Goal: Transaction & Acquisition: Purchase product/service

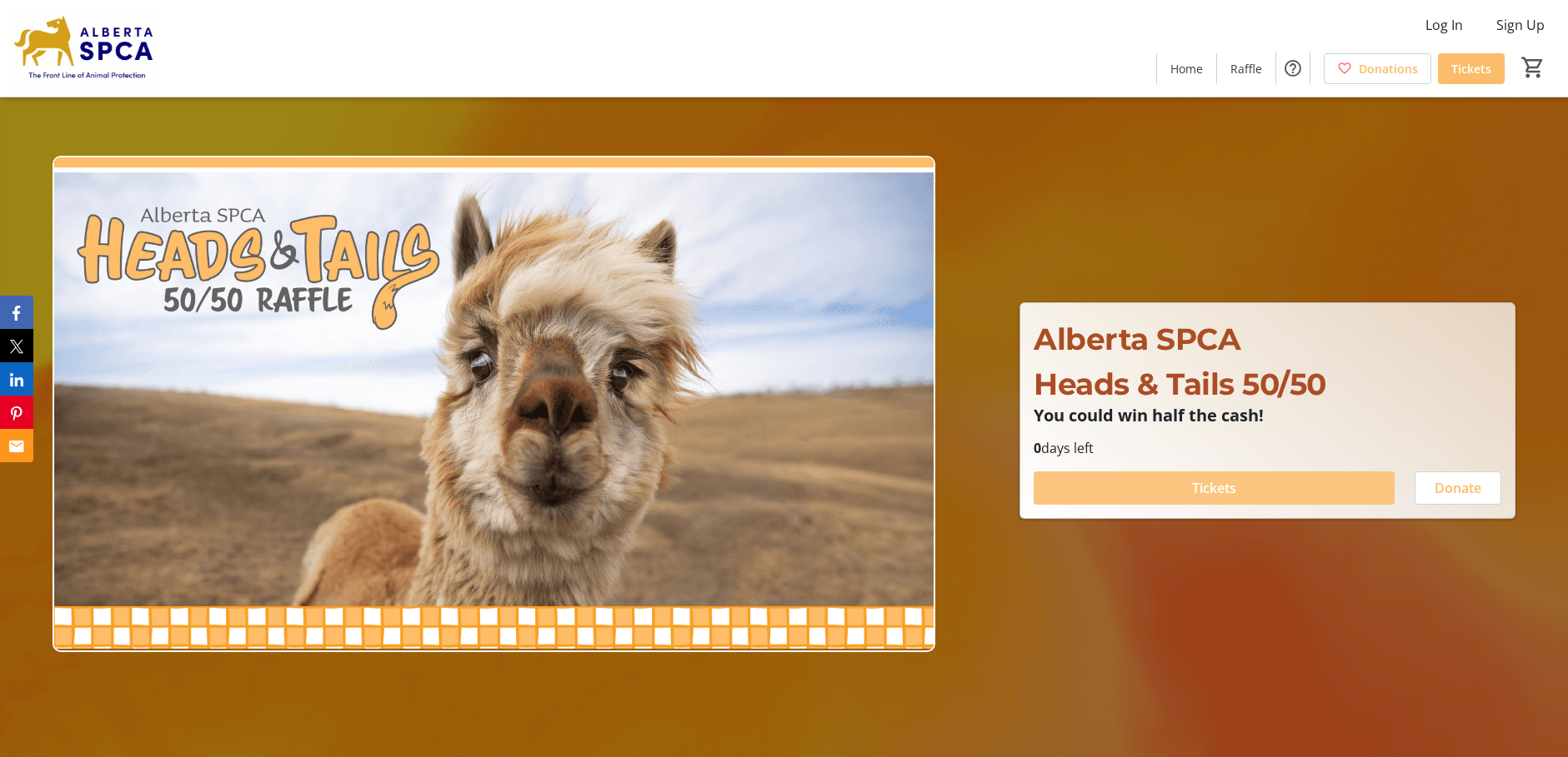
click at [1228, 488] on span "Tickets" at bounding box center [1214, 488] width 45 height 20
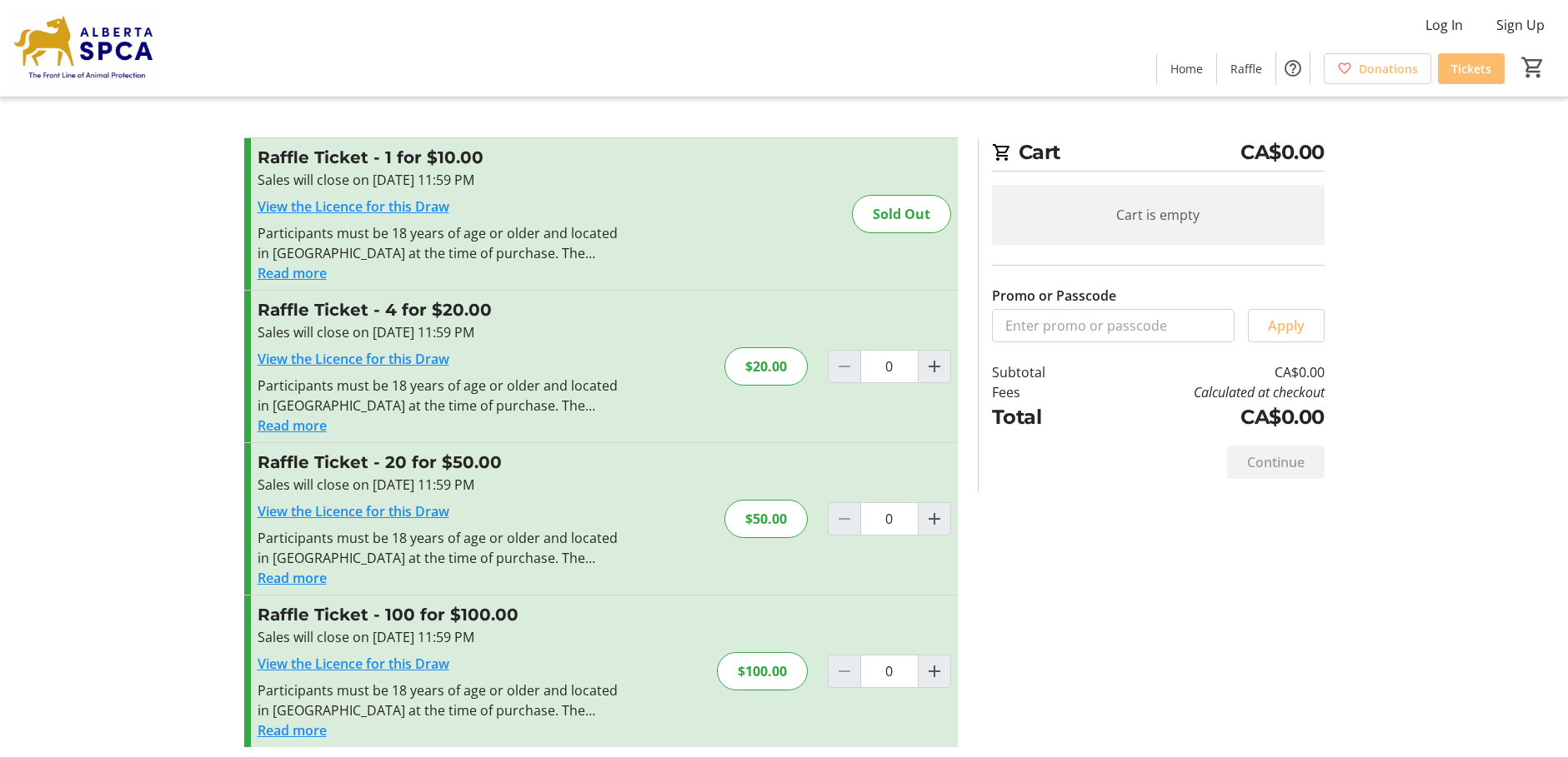
scroll to position [10, 0]
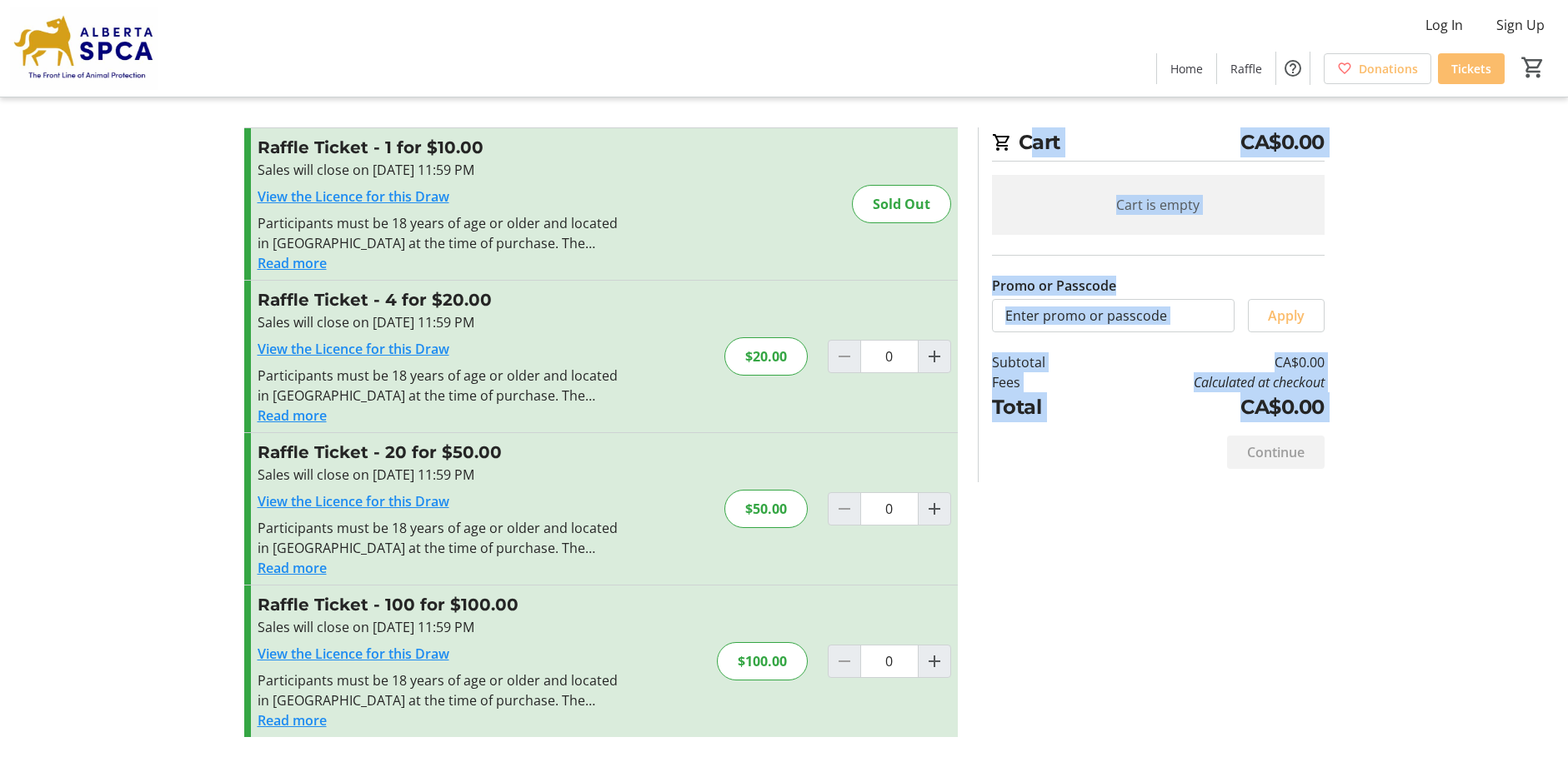
drag, startPoint x: 980, startPoint y: 458, endPoint x: 1005, endPoint y: 612, distance: 156.0
click at [1005, 612] on div "Promo or Passcode Apply Raffle Ticket - 1 for $10.00 Sales will close on Sep 11…" at bounding box center [784, 442] width 1100 height 629
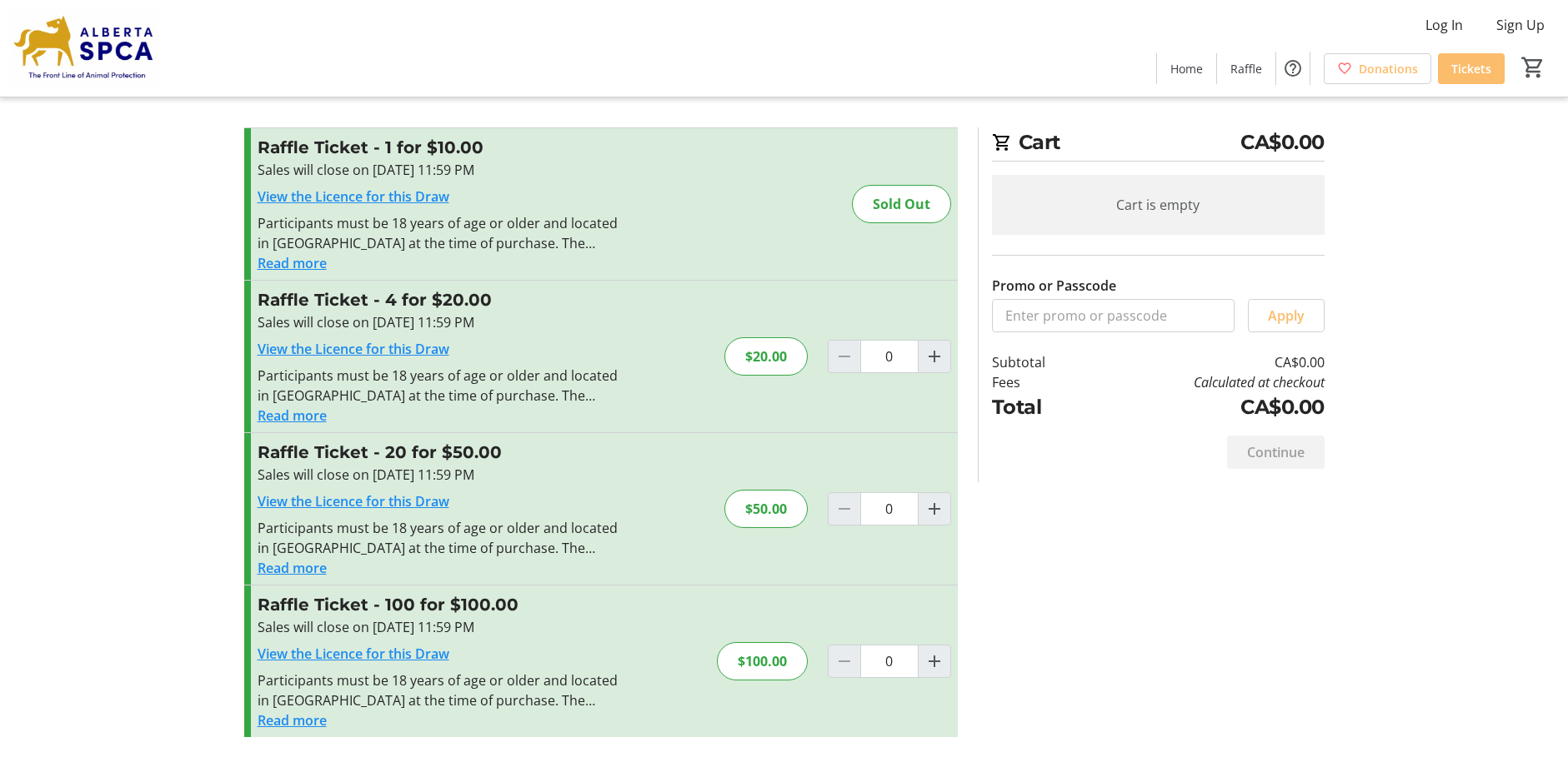
click at [843, 431] on div "Raffle Ticket - 4 for $20.00 Sales will close on Sep 11, 2025, 11:59 PM View th…" at bounding box center [601, 356] width 714 height 151
click at [1037, 145] on h2 "Cart CA$0.00" at bounding box center [1158, 144] width 332 height 34
click at [1048, 145] on h2 "Cart CA$0.00" at bounding box center [1158, 144] width 332 height 34
click at [1002, 147] on mat-icon at bounding box center [1001, 142] width 20 height 20
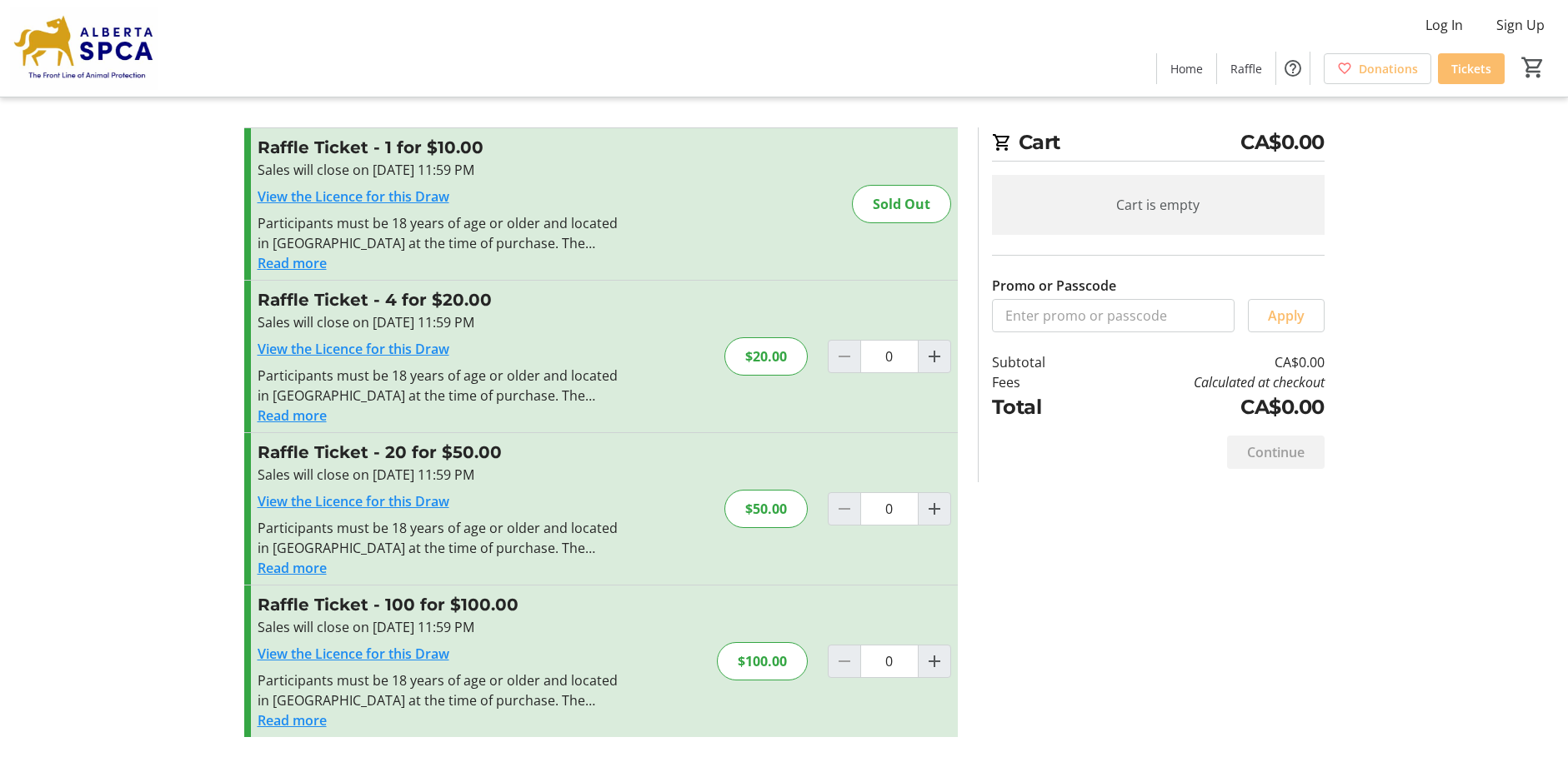
click at [754, 663] on div "$100.00" at bounding box center [763, 662] width 91 height 38
click at [755, 662] on div "$100.00" at bounding box center [763, 662] width 91 height 38
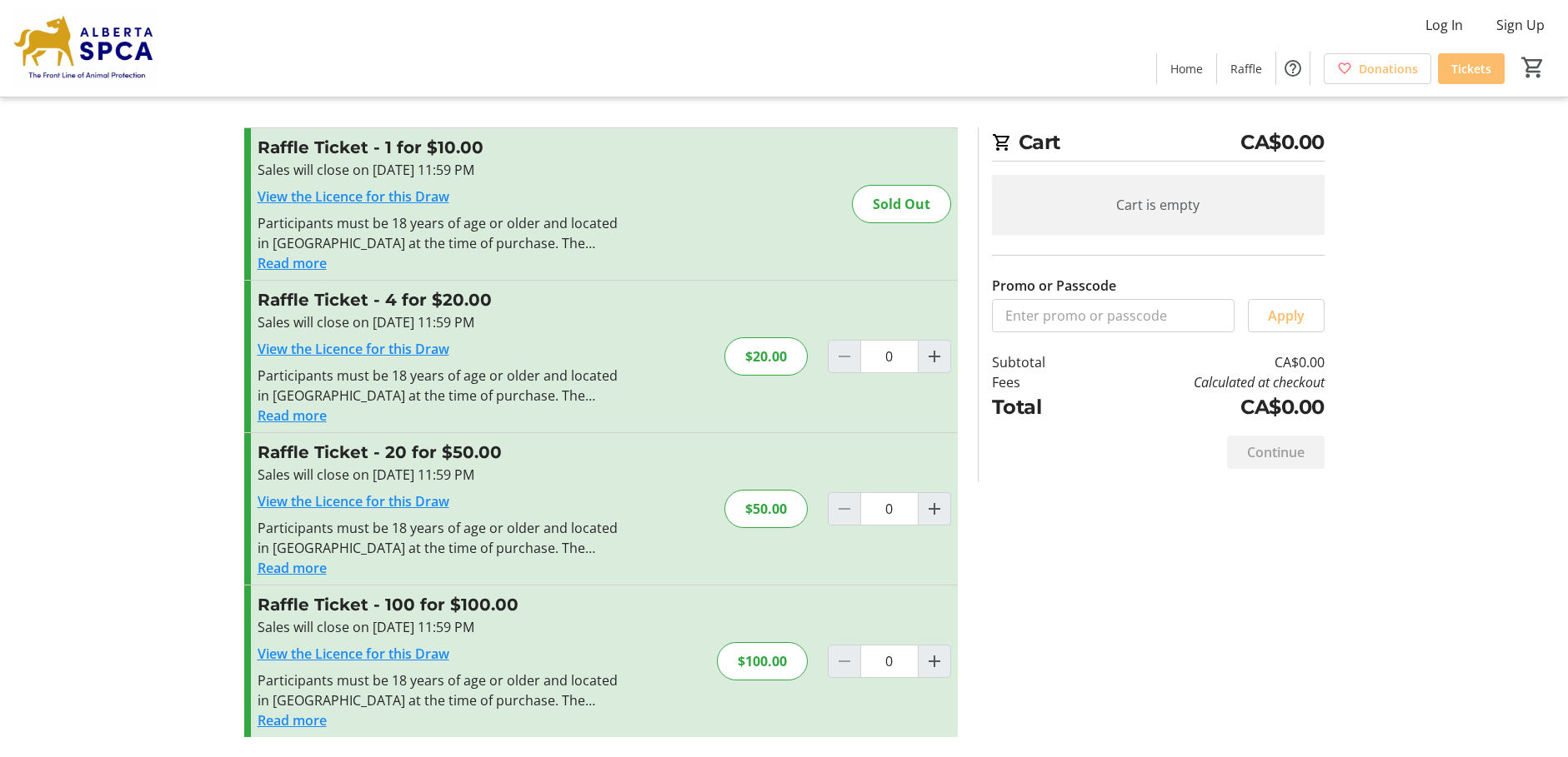
click at [1270, 446] on div "Continue" at bounding box center [1275, 452] width 97 height 33
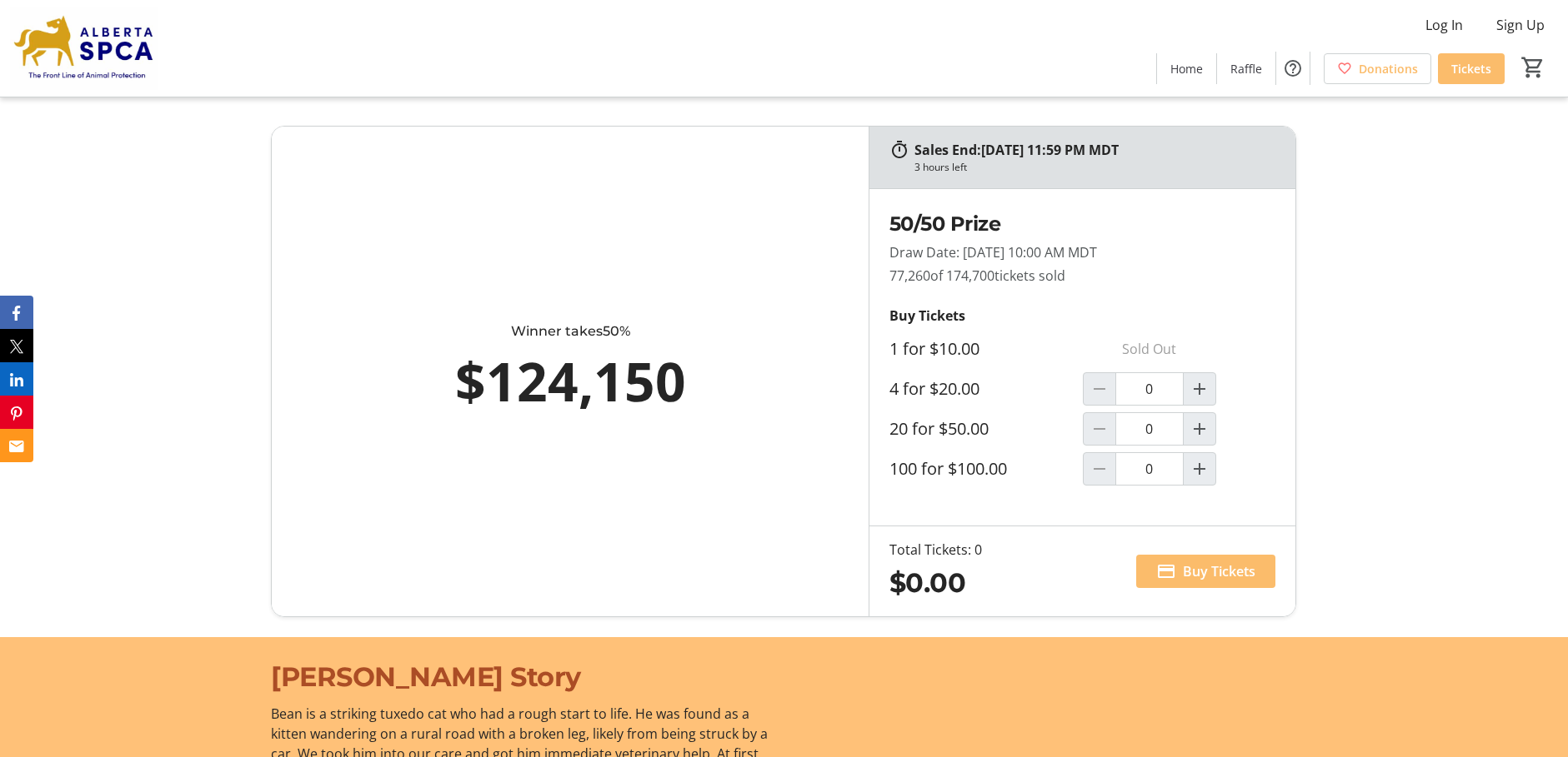
scroll to position [983, 0]
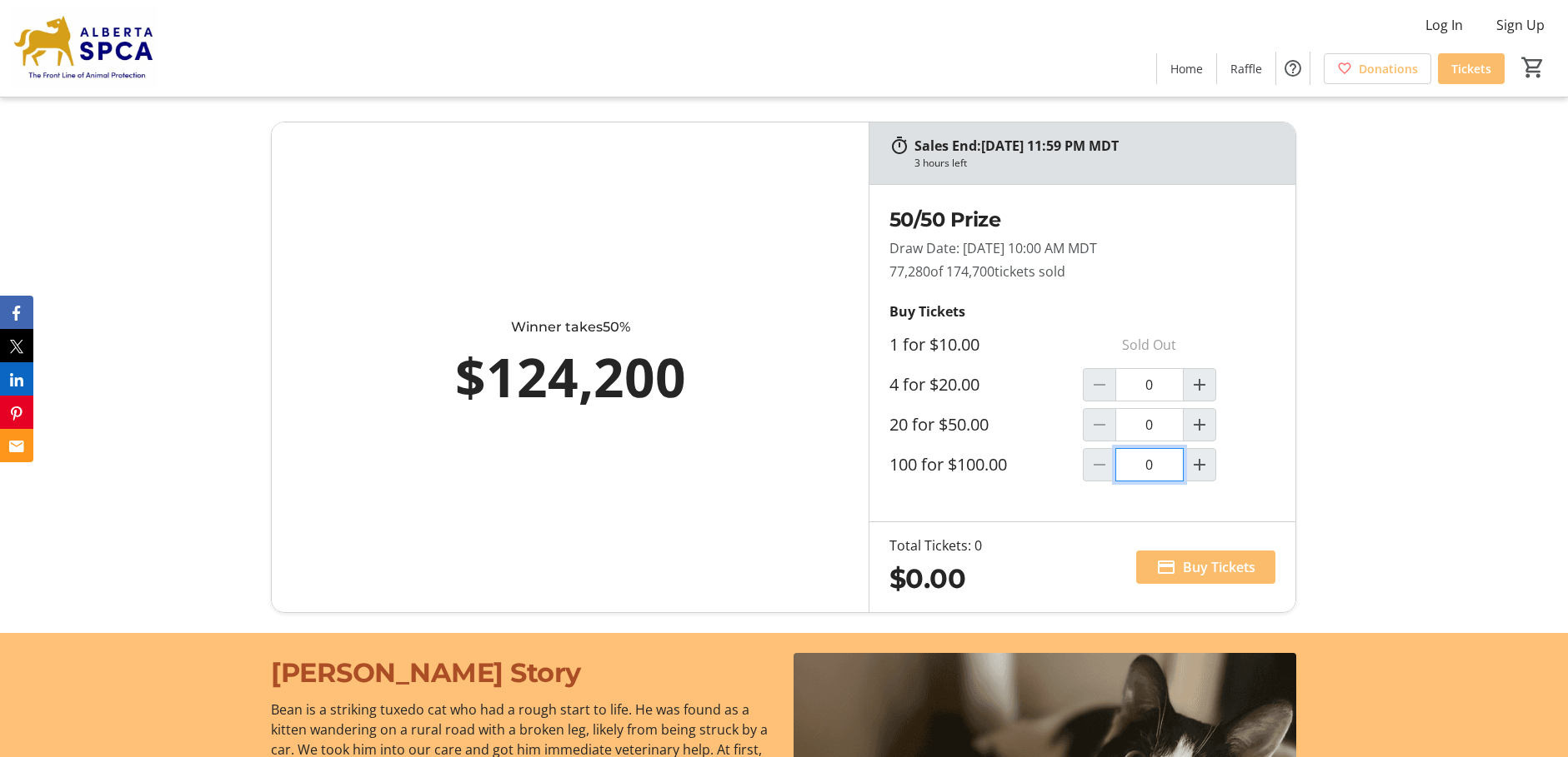
click at [1143, 468] on input "0" at bounding box center [1149, 465] width 68 height 33
click at [1207, 468] on mat-icon "Increment by one" at bounding box center [1199, 464] width 20 height 20
type input "1"
click at [1193, 574] on span "Buy Tickets" at bounding box center [1218, 567] width 73 height 20
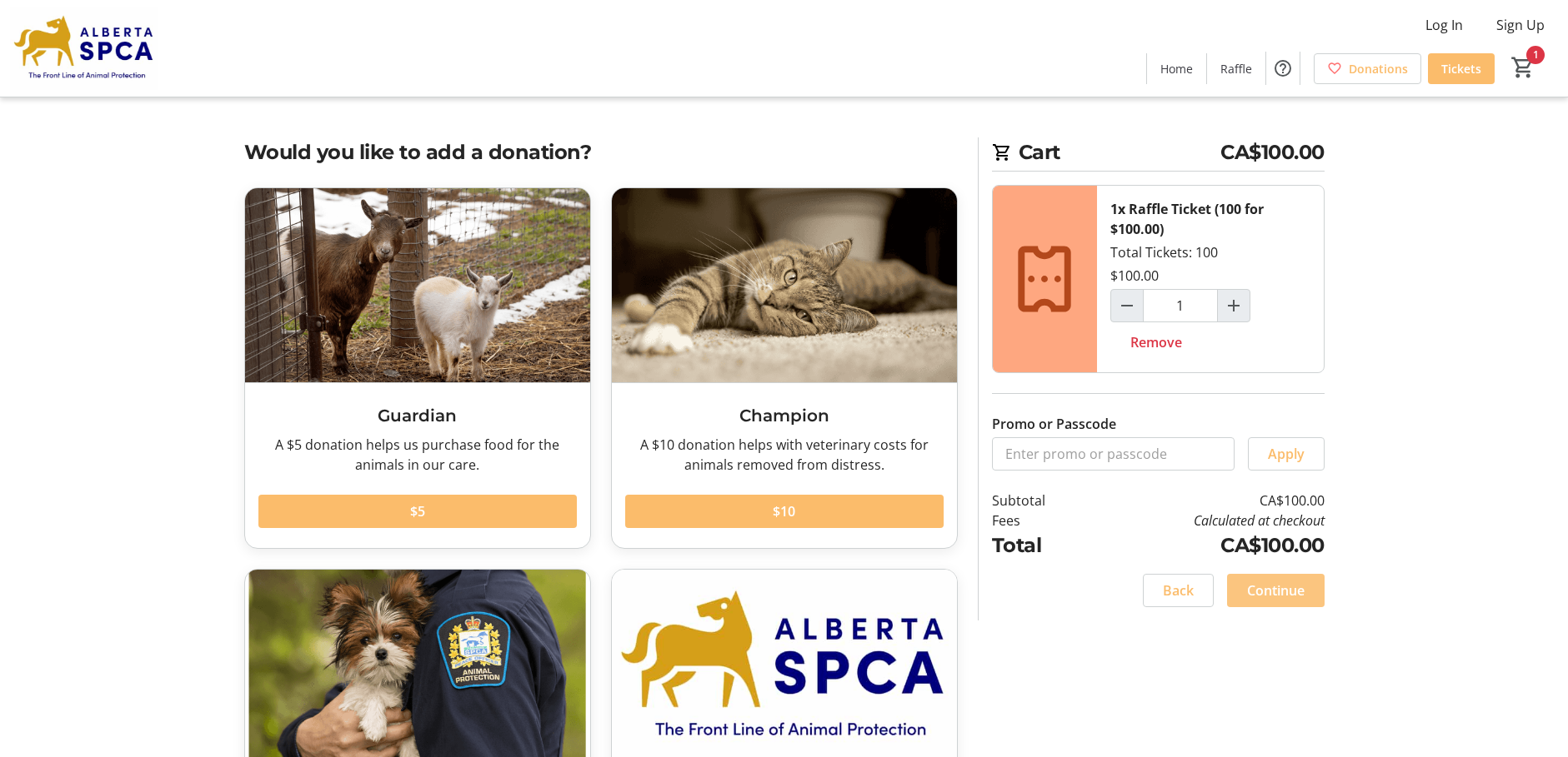
click at [1280, 589] on span "Continue" at bounding box center [1276, 590] width 58 height 20
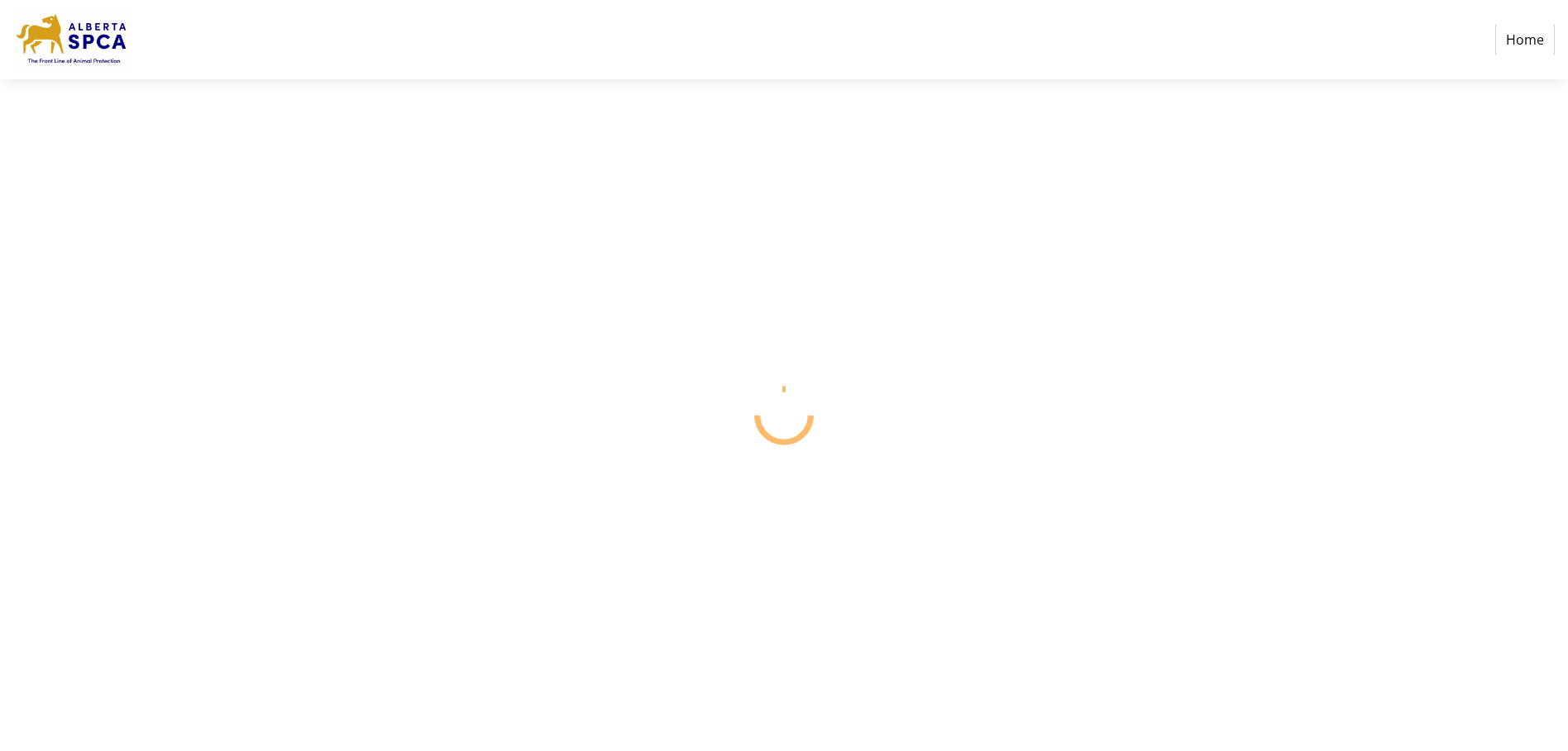
select select "CA"
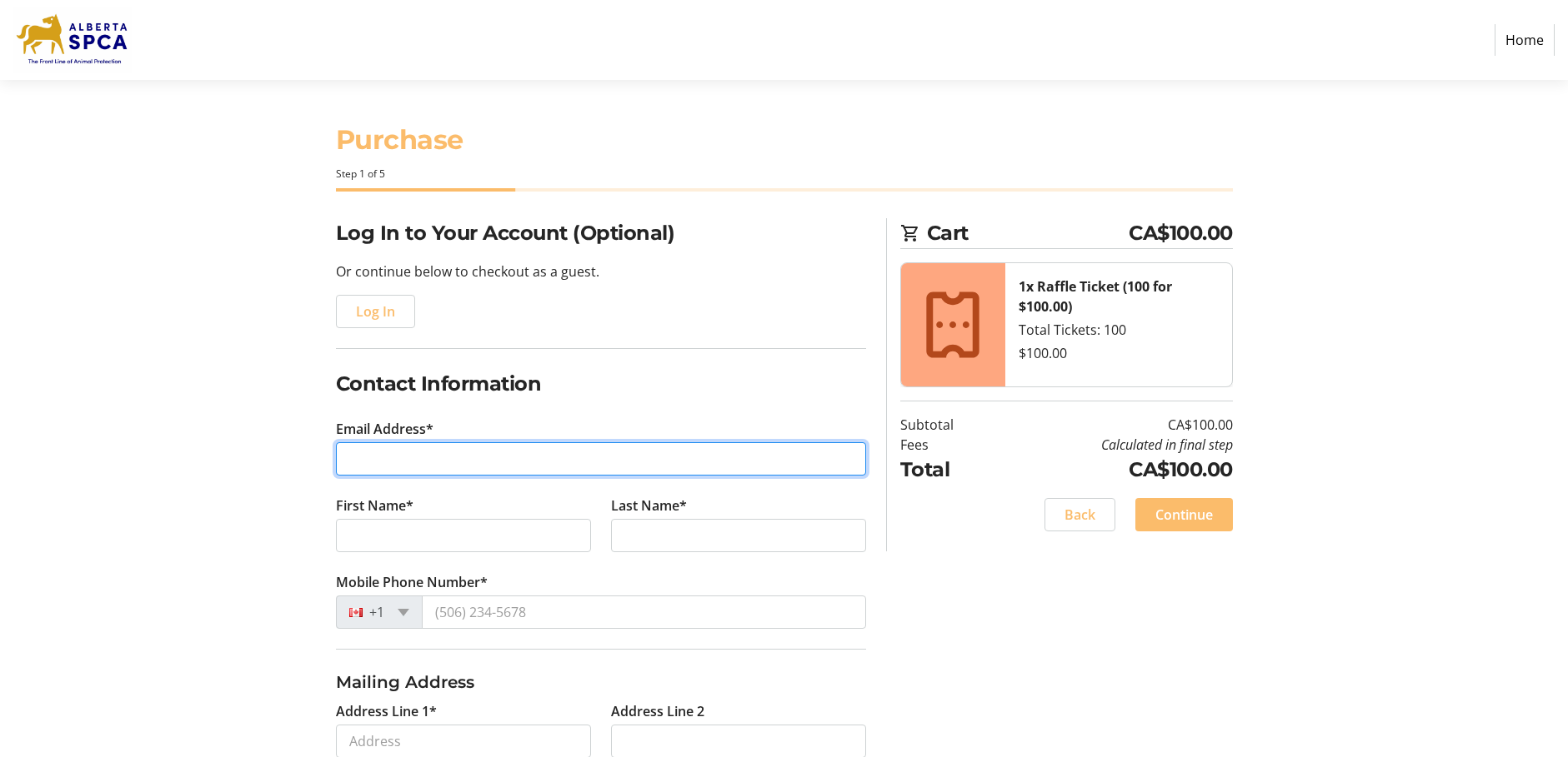
click at [349, 464] on input "Email Address*" at bounding box center [601, 459] width 530 height 33
type input "[EMAIL_ADDRESS][DOMAIN_NAME]"
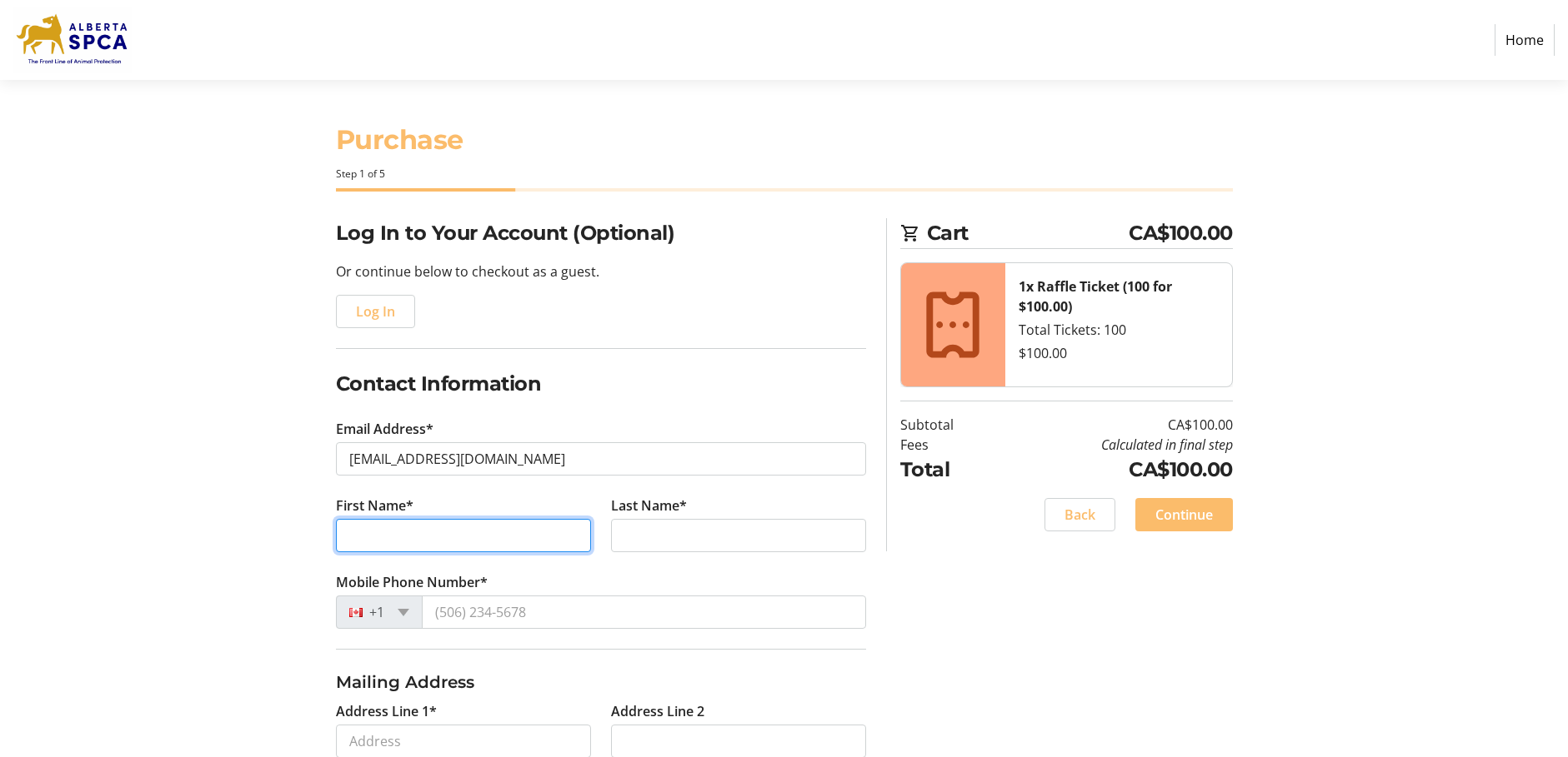
type input "[PERSON_NAME]"
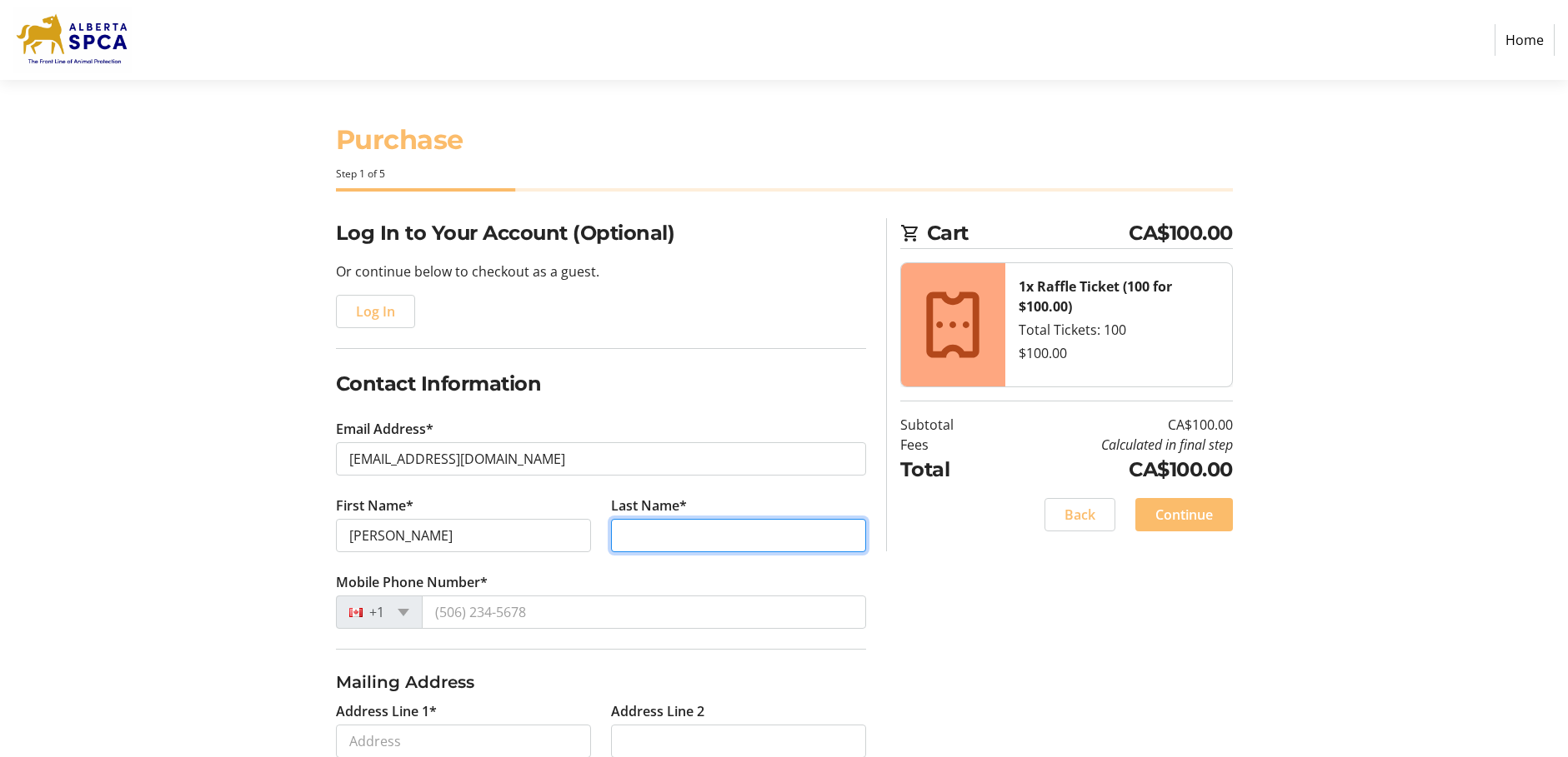
type input "Wrotniak"
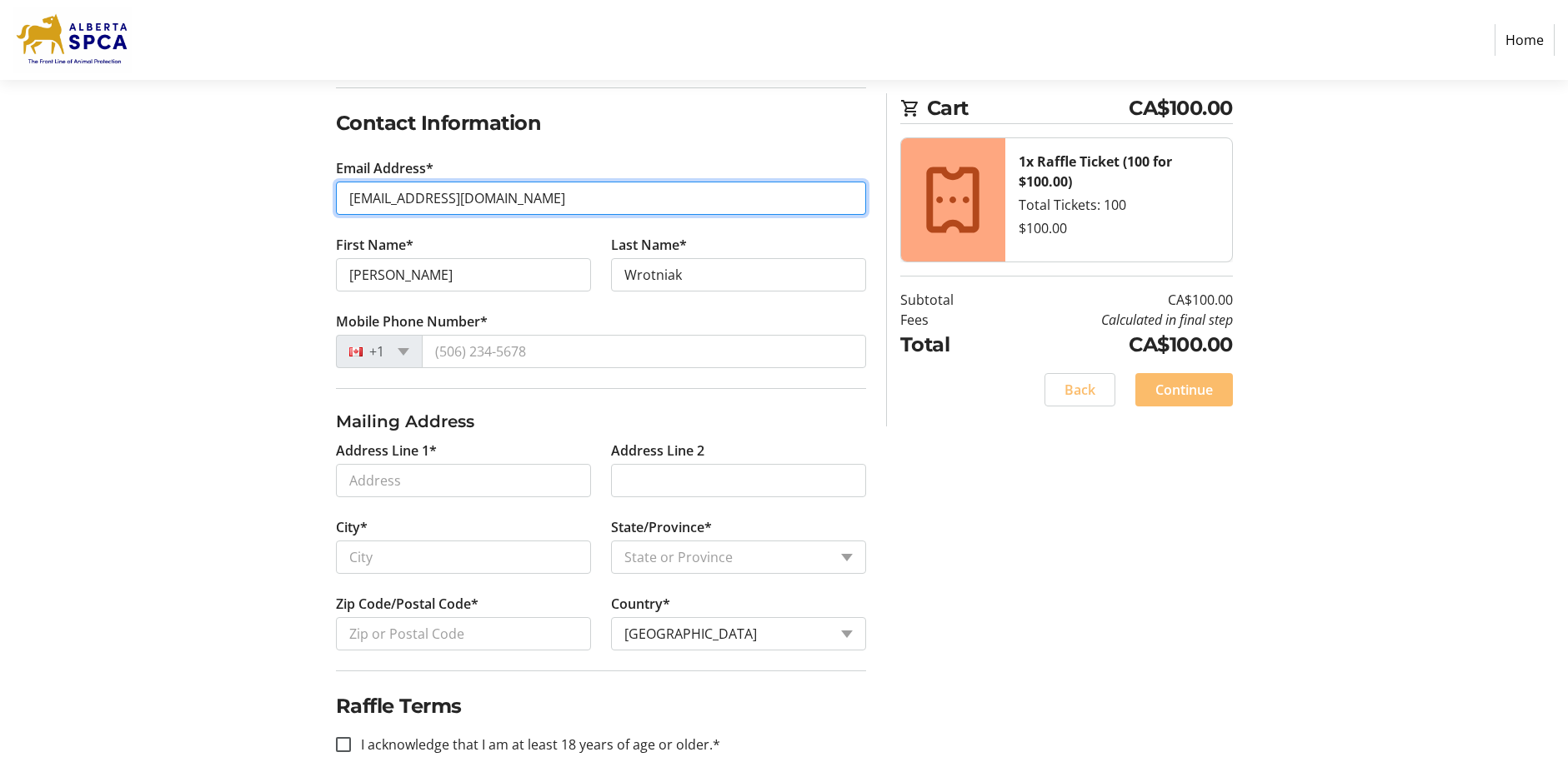
scroll to position [254, 0]
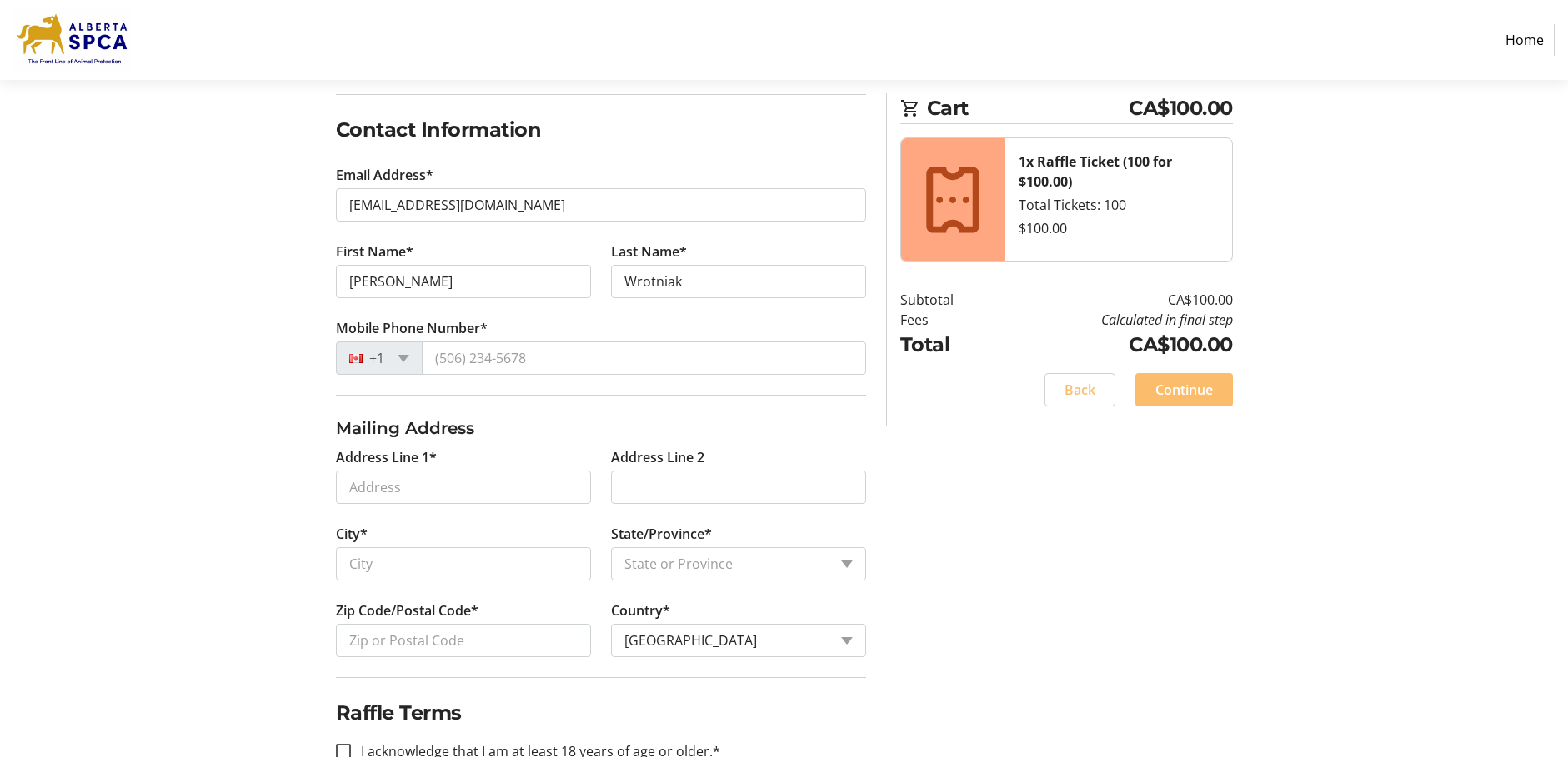
drag, startPoint x: 1537, startPoint y: 637, endPoint x: 1537, endPoint y: 611, distance: 26.0
click at [1537, 618] on section "Purchase Step 1 of 5 Cart CA$100.00 1x Raffle Ticket (100 for $100.00) Total Ti…" at bounding box center [784, 314] width 1568 height 976
click at [1537, 603] on section "Purchase Step 1 of 5 Cart CA$100.00 1x Raffle Ticket (100 for $100.00) Total Ti…" at bounding box center [784, 314] width 1568 height 976
click at [1077, 392] on span "Back" at bounding box center [1079, 390] width 31 height 20
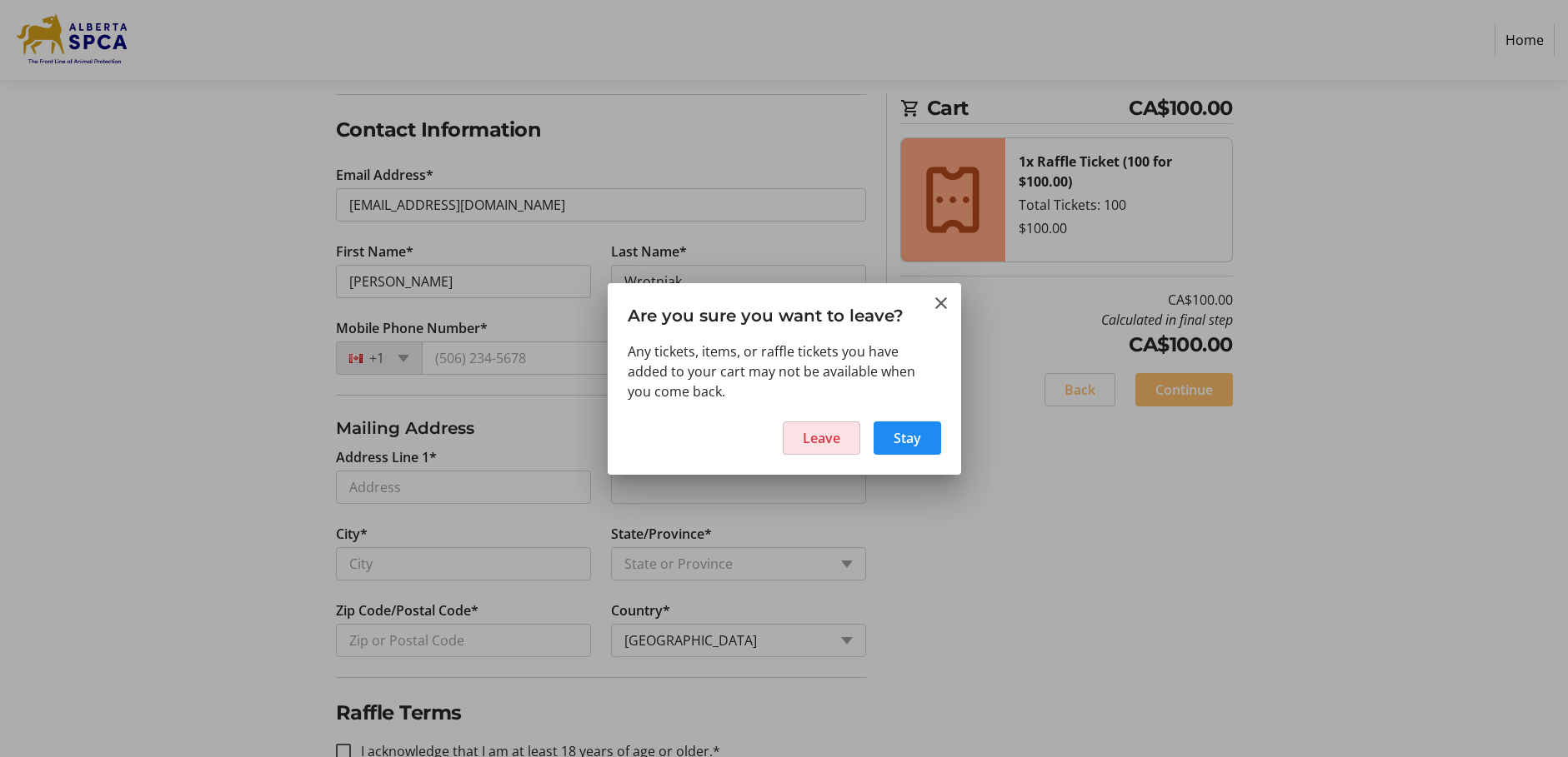
click at [813, 435] on span "Leave" at bounding box center [821, 438] width 38 height 20
